Goal: Task Accomplishment & Management: Manage account settings

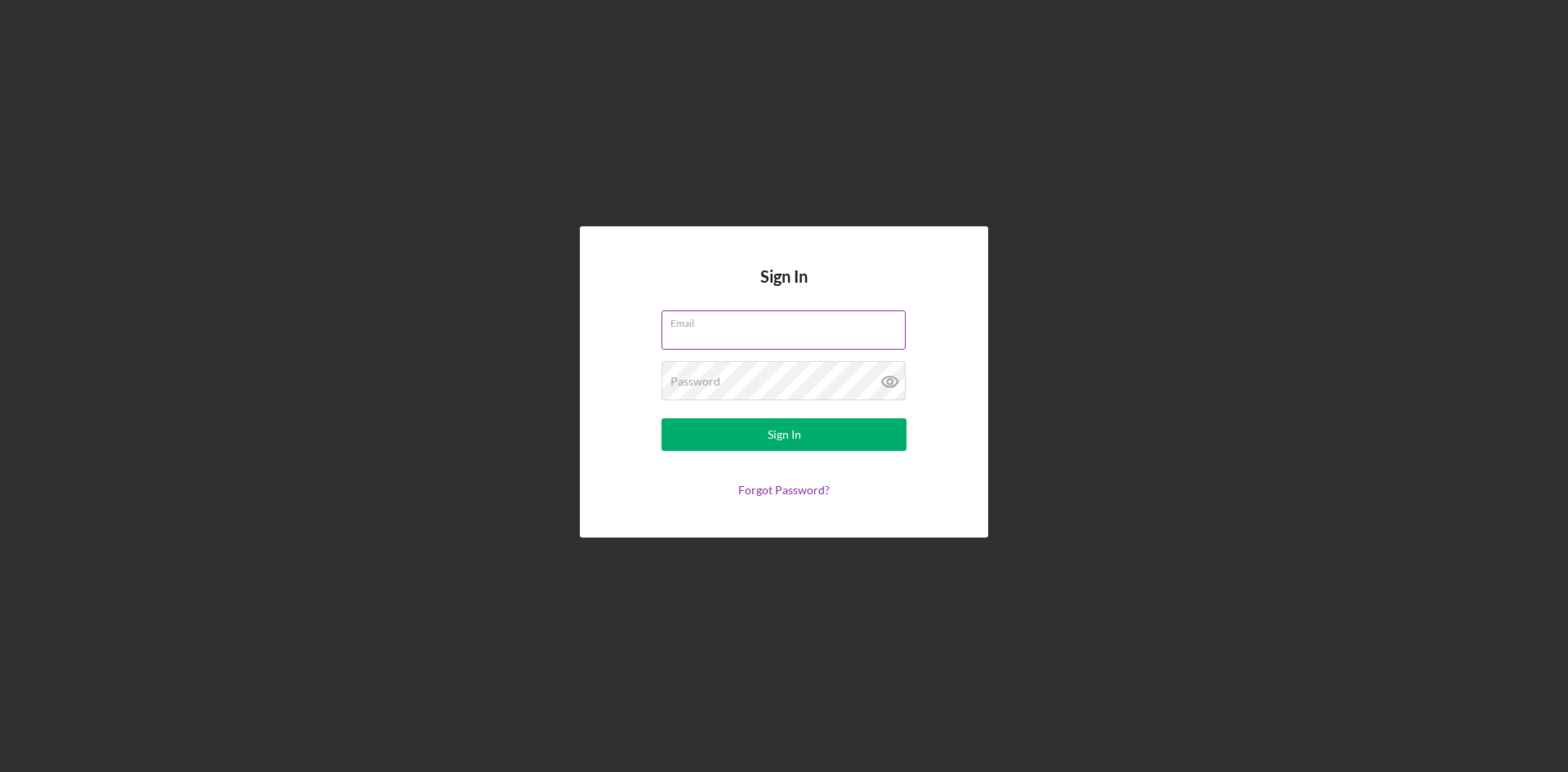
click at [678, 338] on input "Email" at bounding box center [784, 329] width 244 height 39
type input "[EMAIL_ADDRESS][DOMAIN_NAME]"
click at [662, 418] on button "Sign In" at bounding box center [784, 434] width 245 height 33
